Goal: Task Accomplishment & Management: Manage account settings

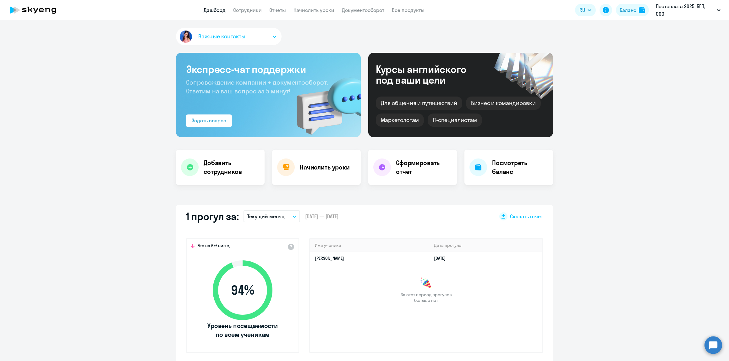
select select "30"
click at [239, 7] on link "Сотрудники" at bounding box center [247, 10] width 29 height 6
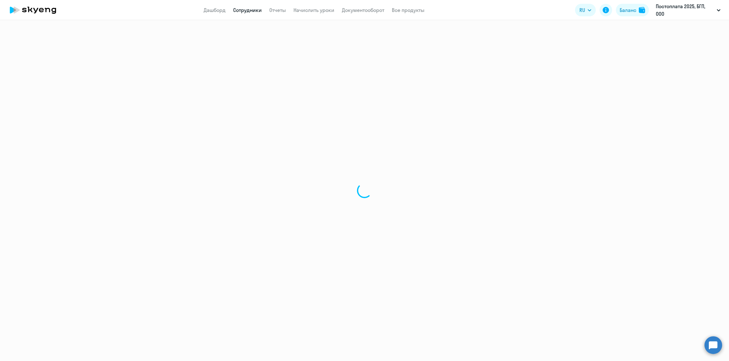
select select "30"
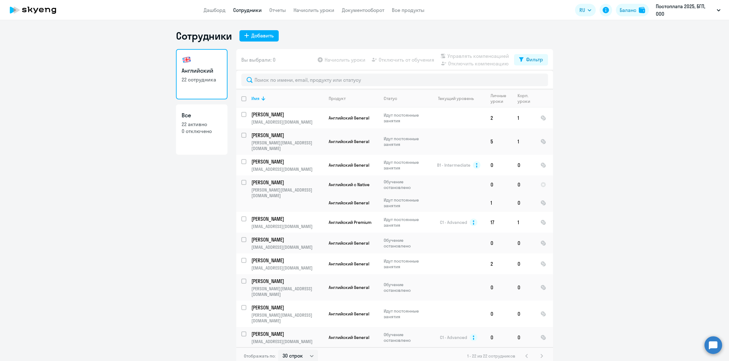
click at [193, 147] on link "Все 22 активно 0 отключено" at bounding box center [202, 129] width 52 height 50
select select "30"
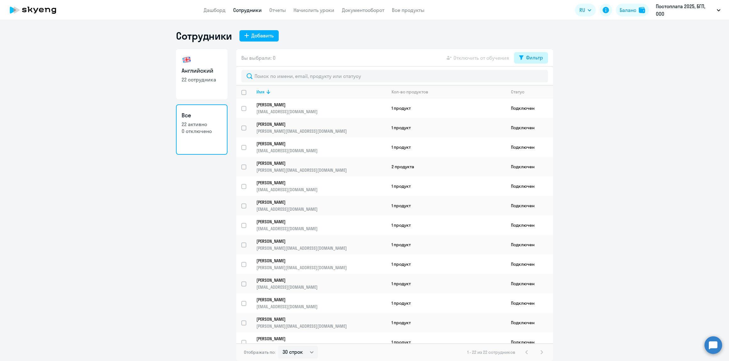
click at [530, 61] on div "Фильтр" at bounding box center [534, 58] width 17 height 8
click at [541, 80] on span at bounding box center [538, 78] width 11 height 6
click at [533, 78] on input "checkbox" at bounding box center [532, 78] width 0 height 0
click at [537, 79] on span at bounding box center [538, 78] width 11 height 6
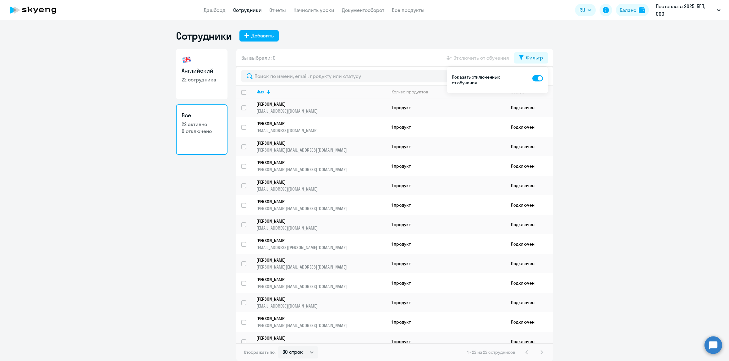
click at [533, 78] on input "checkbox" at bounding box center [532, 78] width 0 height 0
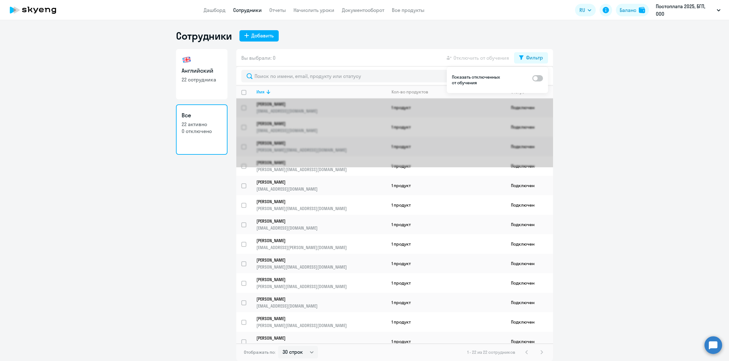
scroll to position [0, 0]
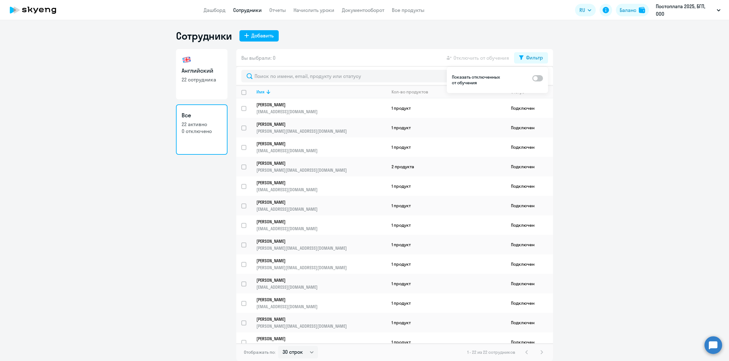
click at [535, 79] on span at bounding box center [538, 78] width 11 height 6
click at [533, 78] on input "checkbox" at bounding box center [532, 78] width 0 height 0
click at [535, 79] on span at bounding box center [538, 78] width 11 height 6
click at [533, 78] on input "checkbox" at bounding box center [532, 78] width 0 height 0
checkbox input "false"
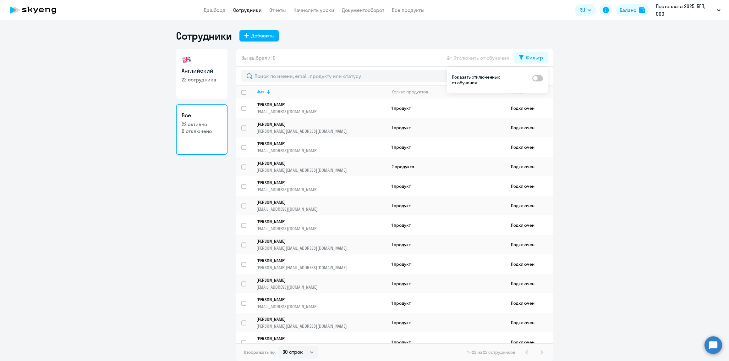
click at [260, 93] on div "Имя" at bounding box center [261, 92] width 8 height 6
click at [141, 211] on ng-component "Сотрудники Добавить Английский 22 сотрудника Все 22 активно 0 отключено Вы выбр…" at bounding box center [364, 195] width 729 height 331
click at [198, 60] on link "Английский 22 сотрудника" at bounding box center [202, 74] width 52 height 50
select select "30"
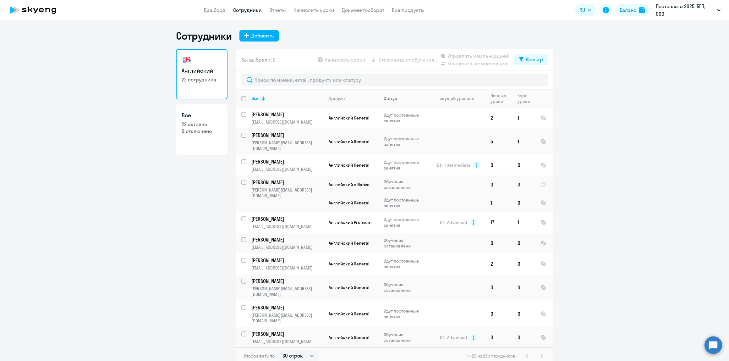
click at [391, 100] on div "Статус" at bounding box center [391, 99] width 14 height 6
click at [388, 98] on div "Статус" at bounding box center [391, 99] width 14 height 6
click at [387, 100] on div "Статус" at bounding box center [391, 99] width 14 height 6
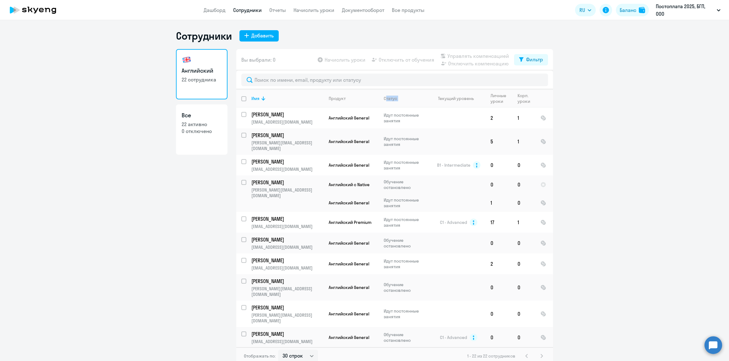
click at [241, 97] on input "deselect all" at bounding box center [247, 102] width 13 height 13
checkbox input "true"
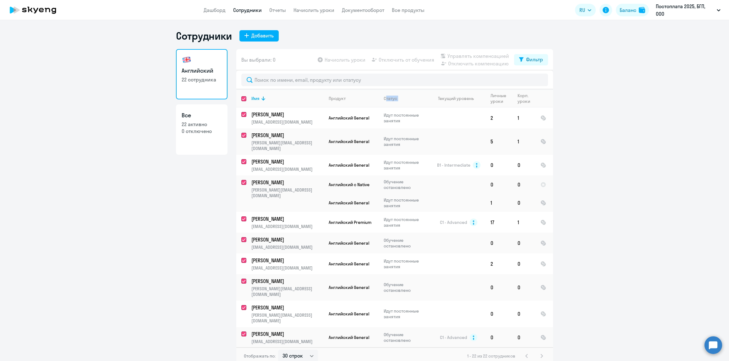
checkbox input "true"
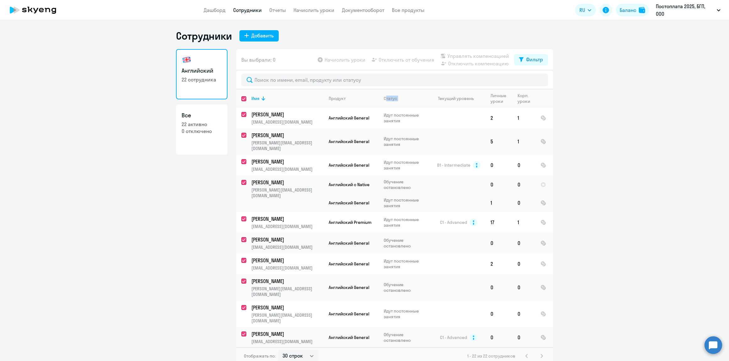
checkbox input "true"
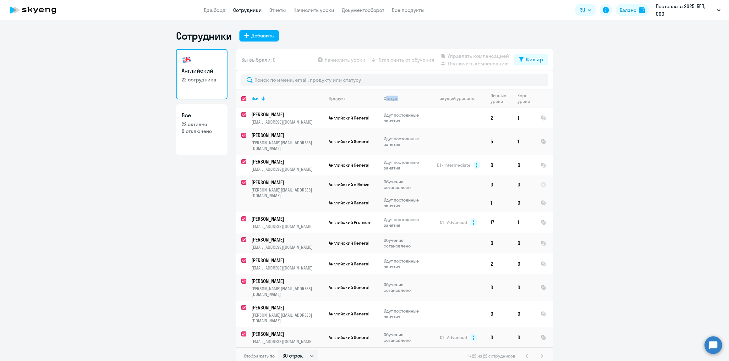
checkbox input "true"
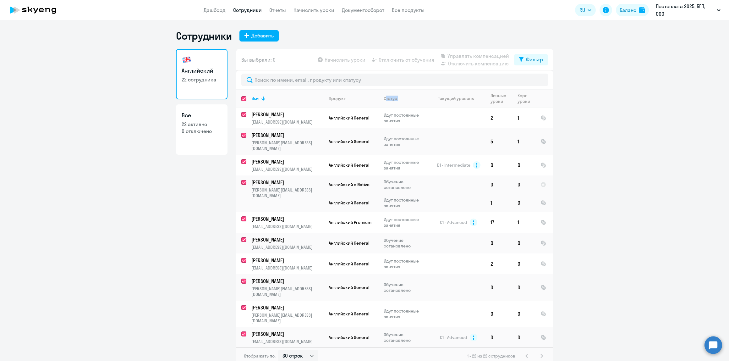
checkbox input "true"
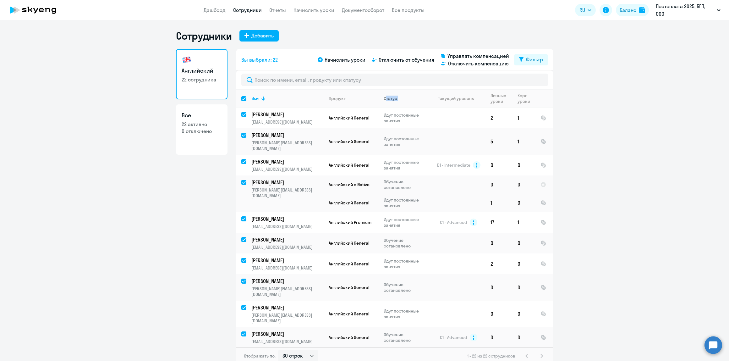
click at [390, 98] on div "Статус" at bounding box center [391, 99] width 14 height 6
click at [664, 262] on ng-component "Сотрудники Добавить Английский 22 сотрудника Все 22 активно 0 отключено Вы выбр…" at bounding box center [364, 197] width 729 height 335
